Goal: Task Accomplishment & Management: Complete application form

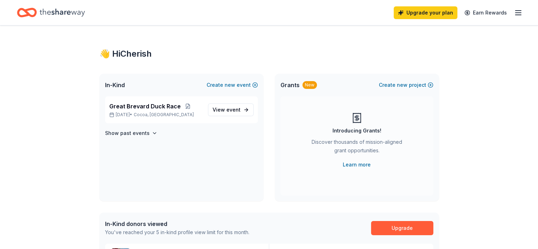
click at [502, 13] on div "Upgrade your plan Earn Rewards" at bounding box center [458, 12] width 129 height 17
click at [514, 13] on icon "button" at bounding box center [518, 12] width 8 height 8
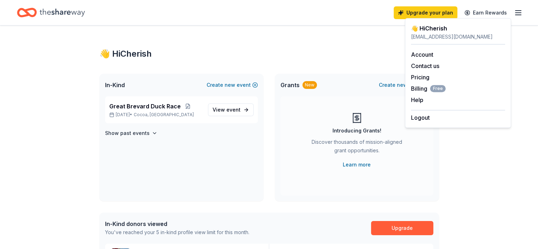
click at [425, 27] on div "👋 Hi Cherish" at bounding box center [458, 28] width 94 height 8
click at [286, 17] on div "Upgrade your plan Earn Rewards" at bounding box center [269, 12] width 504 height 17
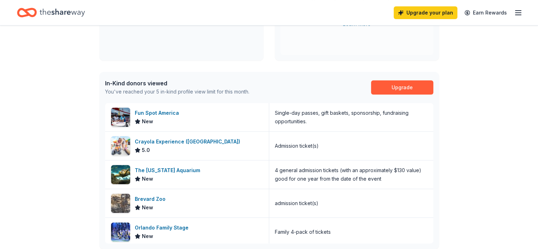
scroll to position [177, 0]
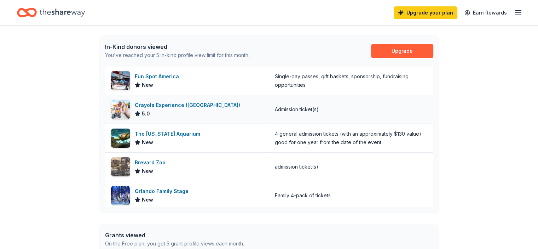
click at [154, 106] on div "Crayola Experience (Orlando)" at bounding box center [189, 105] width 108 height 8
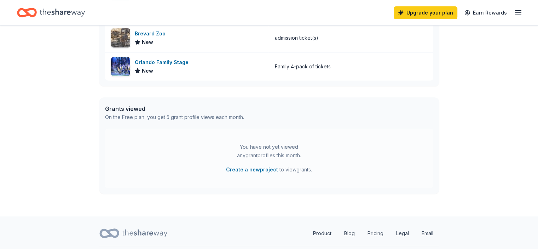
scroll to position [286, 0]
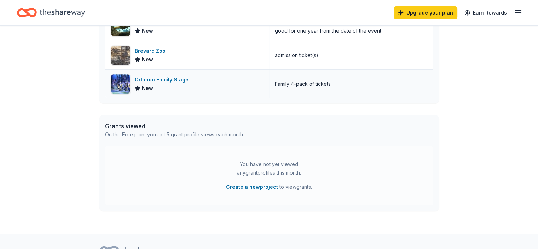
click at [153, 78] on div "Orlando Family Stage" at bounding box center [163, 79] width 57 height 8
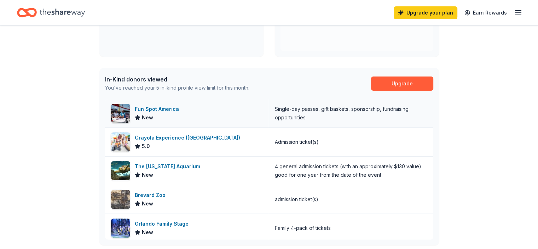
scroll to position [2, 0]
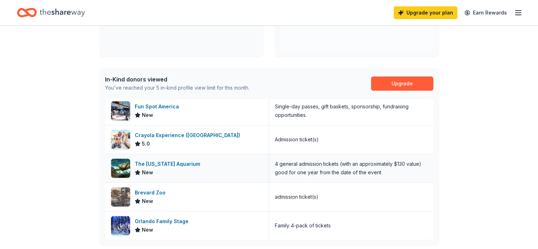
click at [158, 163] on div "The Florida Aquarium" at bounding box center [169, 164] width 68 height 8
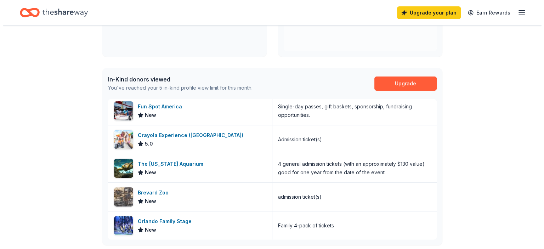
scroll to position [0, 0]
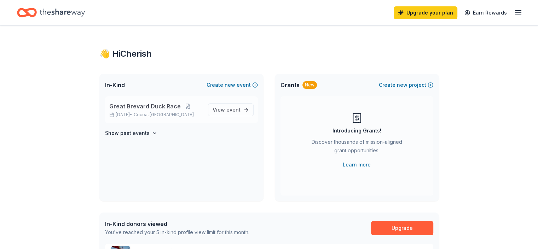
click at [135, 108] on span "Great Brevard Duck Race" at bounding box center [144, 106] width 71 height 8
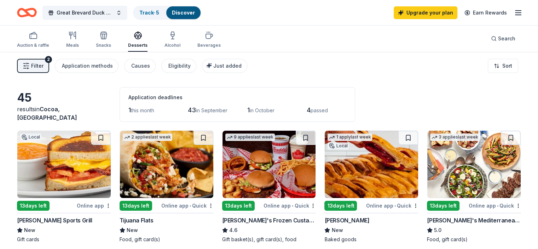
click at [27, 63] on line "button" at bounding box center [27, 63] width 0 height 1
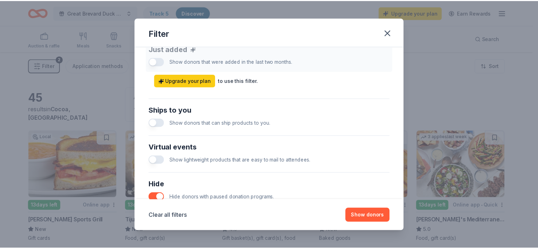
scroll to position [360, 0]
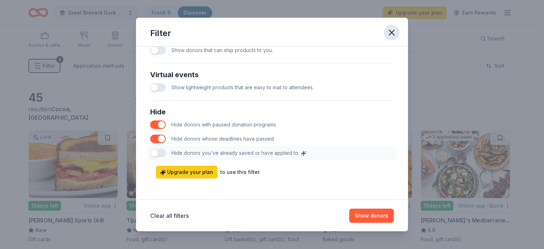
click at [384, 33] on button "button" at bounding box center [392, 33] width 16 height 16
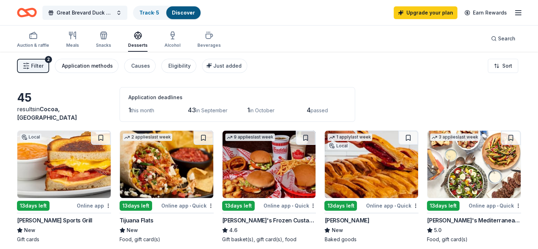
click at [97, 69] on div "Application methods" at bounding box center [87, 66] width 51 height 8
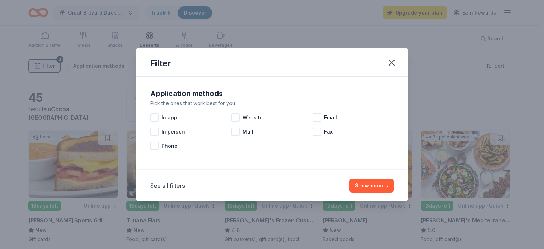
click at [383, 61] on div "Filter" at bounding box center [272, 62] width 272 height 29
click at [391, 61] on icon "button" at bounding box center [391, 63] width 10 height 10
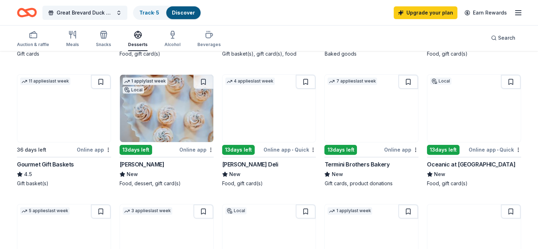
scroll to position [212, 0]
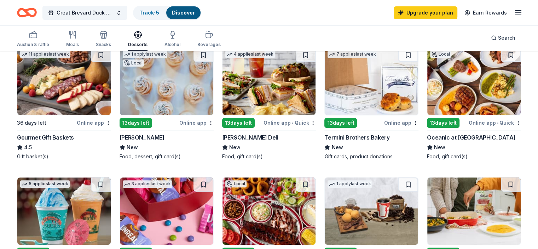
click at [64, 85] on img at bounding box center [63, 81] width 93 height 67
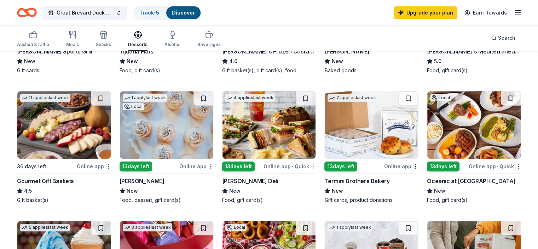
scroll to position [142, 0]
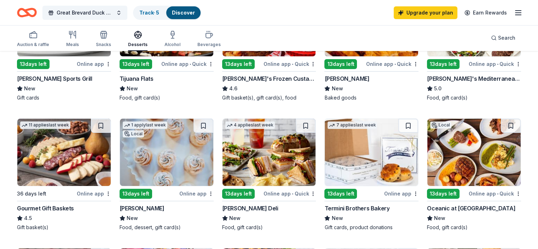
click at [82, 156] on img at bounding box center [63, 152] width 93 height 67
click at [65, 167] on img at bounding box center [63, 152] width 93 height 67
click at [71, 184] on img at bounding box center [63, 152] width 93 height 67
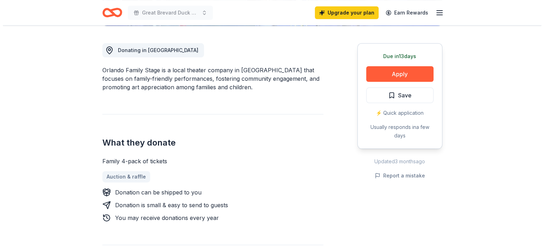
scroll to position [177, 0]
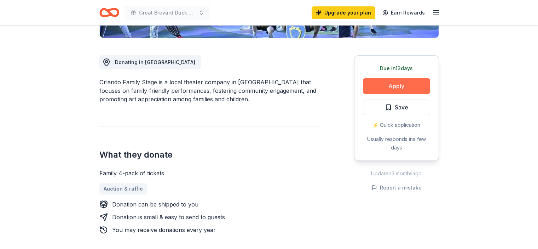
click at [395, 86] on button "Apply" at bounding box center [396, 86] width 67 height 16
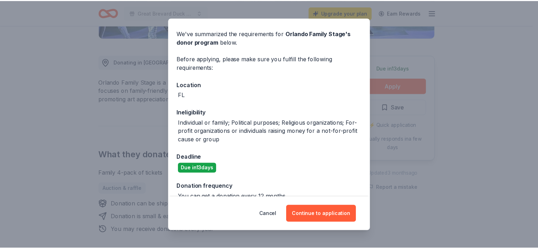
scroll to position [35, 0]
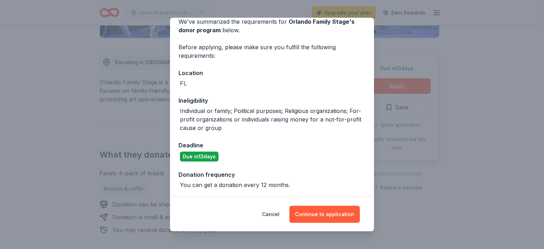
drag, startPoint x: 274, startPoint y: 216, endPoint x: 185, endPoint y: 139, distance: 117.2
click at [274, 215] on button "Cancel" at bounding box center [270, 214] width 17 height 17
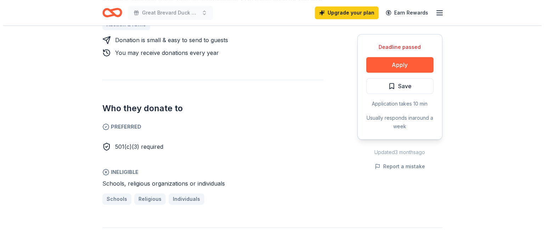
scroll to position [354, 0]
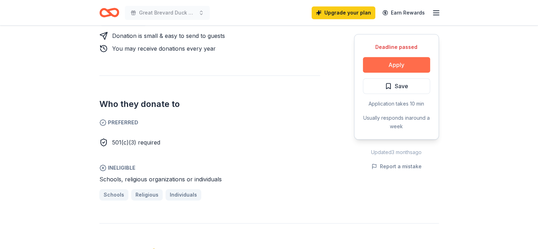
click at [389, 65] on button "Apply" at bounding box center [396, 65] width 67 height 16
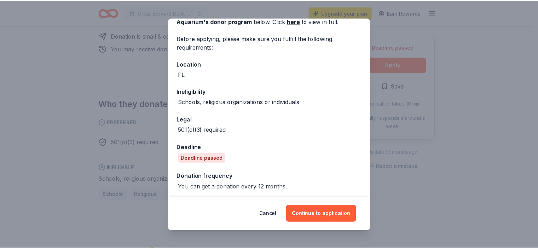
scroll to position [45, 0]
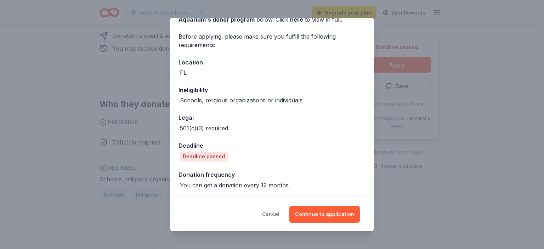
click at [278, 214] on button "Cancel" at bounding box center [270, 214] width 17 height 17
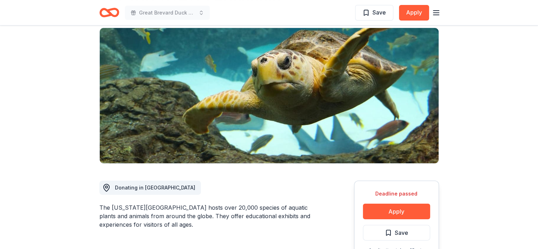
scroll to position [0, 0]
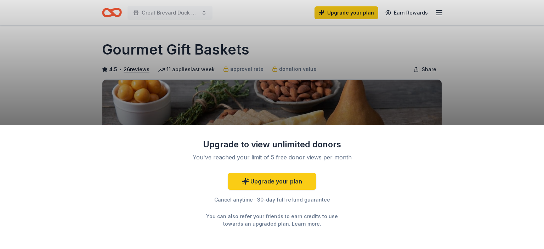
click at [476, 92] on div "Upgrade to view unlimited donors You've reached your limit of 5 free donor view…" at bounding box center [272, 124] width 544 height 249
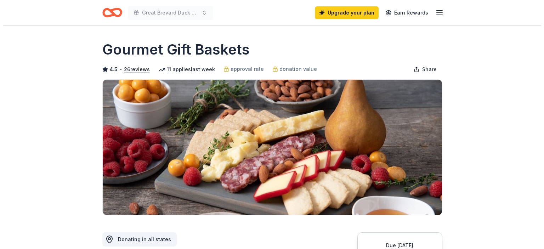
scroll to position [142, 0]
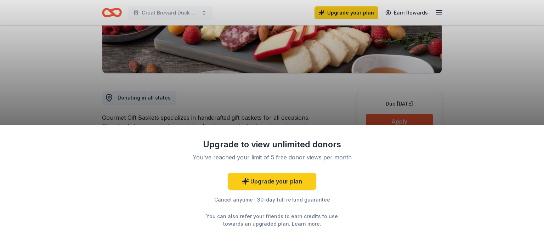
click at [406, 123] on div "Upgrade to view unlimited donors You've reached your limit of 5 free donor view…" at bounding box center [272, 124] width 544 height 249
click at [397, 116] on div "Upgrade to view unlimited donors You've reached your limit of 5 free donor view…" at bounding box center [272, 124] width 544 height 249
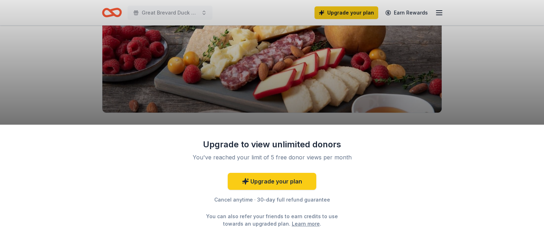
scroll to position [106, 0]
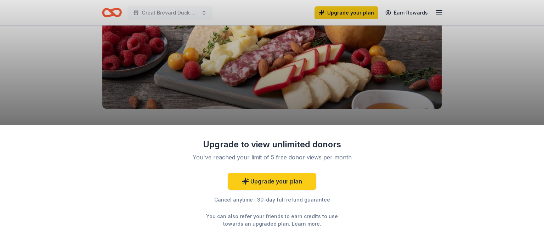
click at [396, 150] on div "Upgrade to view unlimited donors You've reached your limit of 5 free donor view…" at bounding box center [272, 187] width 544 height 125
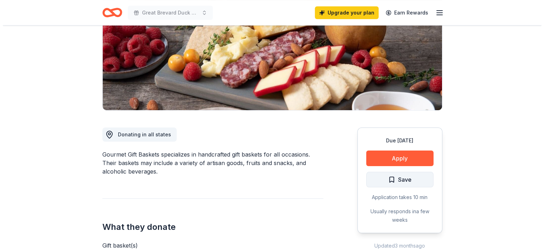
scroll to position [106, 0]
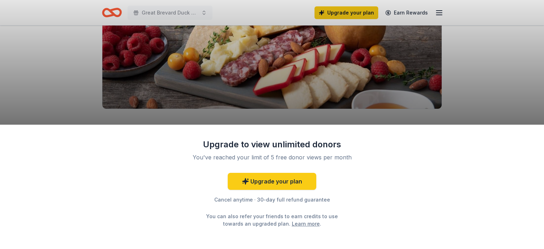
click at [394, 156] on div "Upgrade to view unlimited donors You've reached your limit of 5 free donor view…" at bounding box center [272, 187] width 544 height 125
